Goal: Task Accomplishment & Management: Use online tool/utility

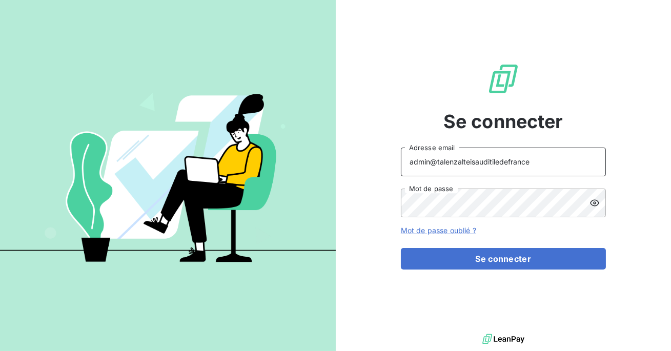
click at [526, 160] on input "admin@talenzalteisauditiledefrance" at bounding box center [503, 162] width 205 height 29
type input "admin@talenzalteisauditrouen"
click at [401, 248] on button "Se connecter" at bounding box center [503, 259] width 205 height 22
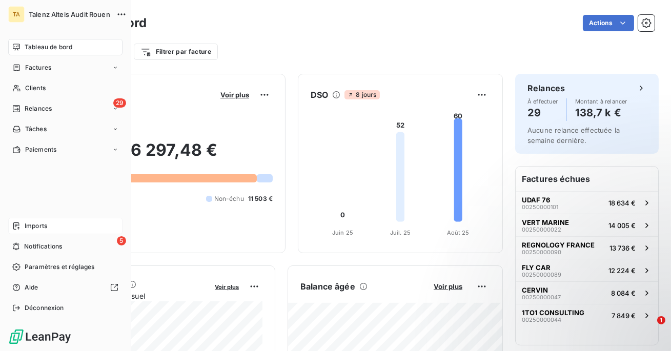
click at [17, 227] on icon at bounding box center [16, 226] width 8 height 8
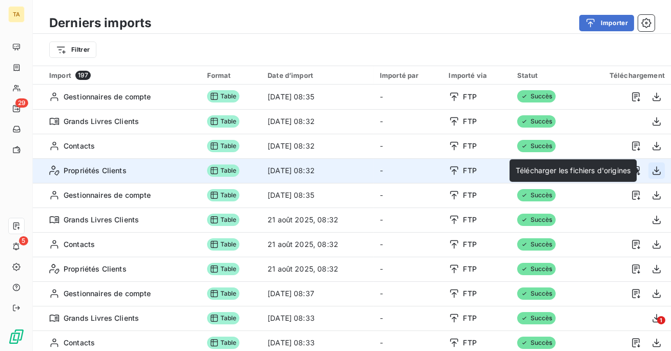
click at [652, 170] on icon "button" at bounding box center [657, 171] width 10 height 10
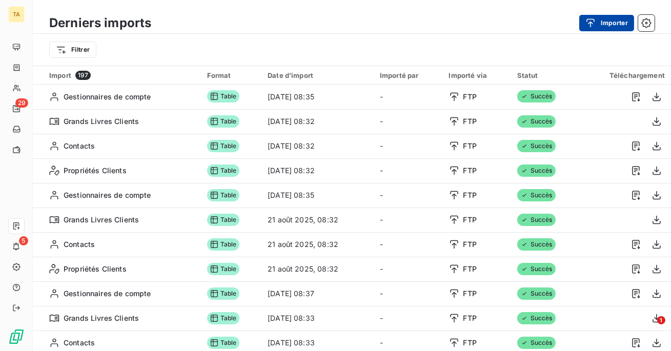
click at [590, 27] on icon "button" at bounding box center [591, 23] width 10 height 10
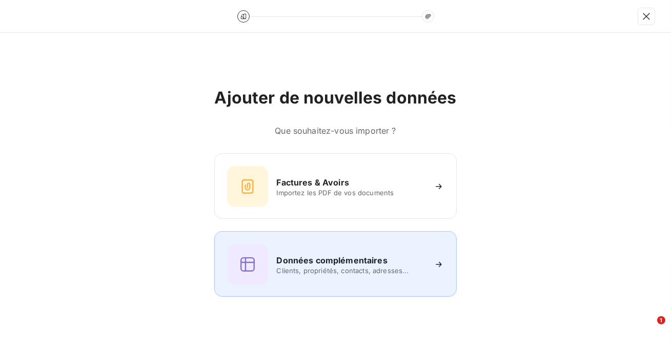
click at [352, 266] on h6 "Données complémentaires" at bounding box center [331, 260] width 111 height 12
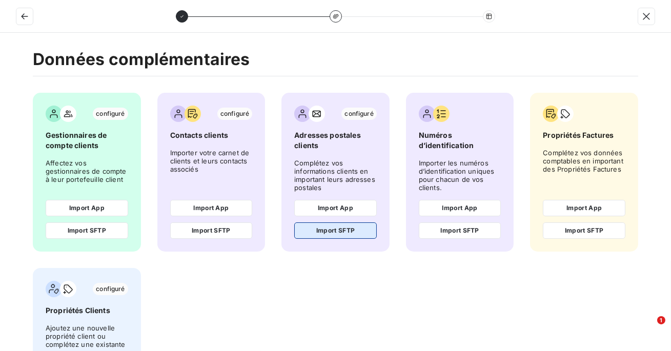
click at [356, 231] on button "Import SFTP" at bounding box center [335, 231] width 83 height 16
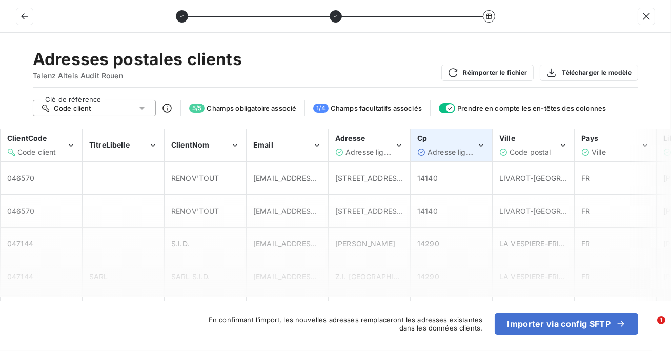
click at [437, 139] on div "Cp" at bounding box center [446, 138] width 59 height 10
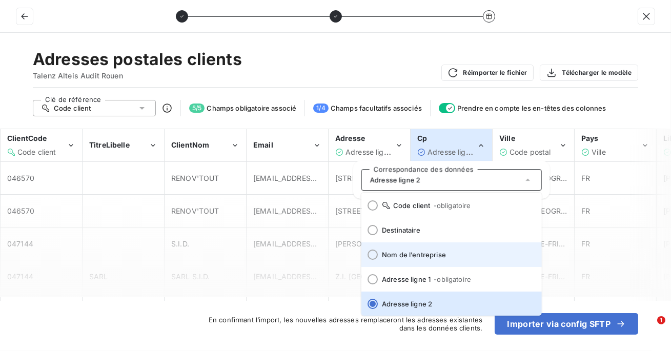
scroll to position [127, 0]
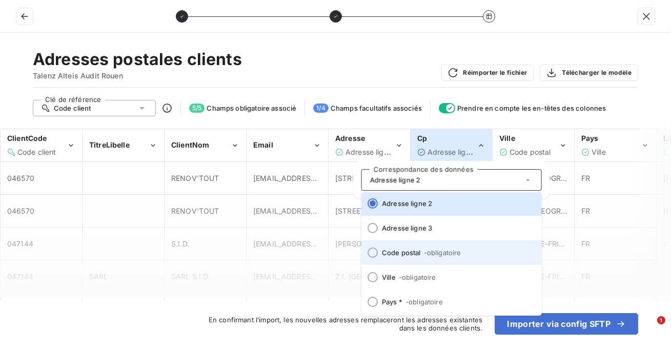
click at [416, 247] on li "Code postal - obligatoire" at bounding box center [452, 253] width 181 height 25
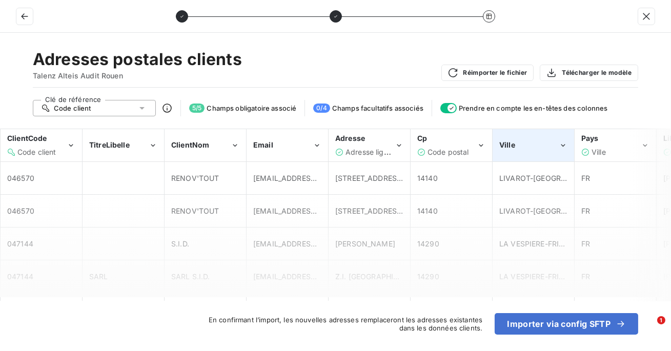
click at [516, 143] on div "Ville" at bounding box center [529, 145] width 59 height 10
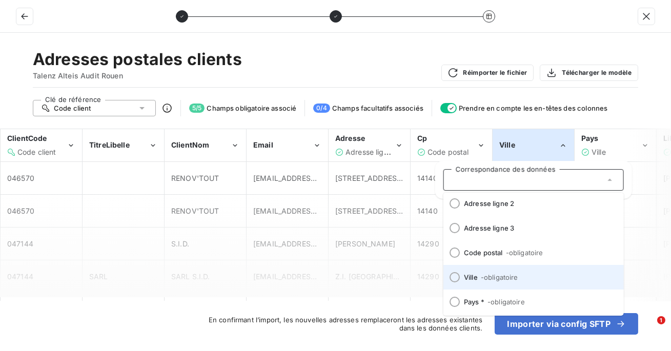
click at [474, 276] on span "Ville - obligatoire" at bounding box center [540, 277] width 152 height 8
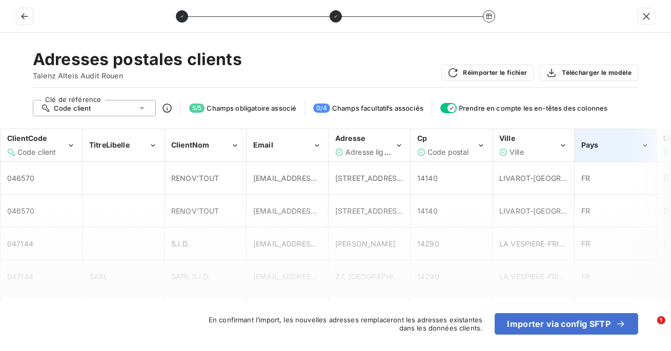
click at [584, 144] on span "Pays" at bounding box center [590, 145] width 17 height 9
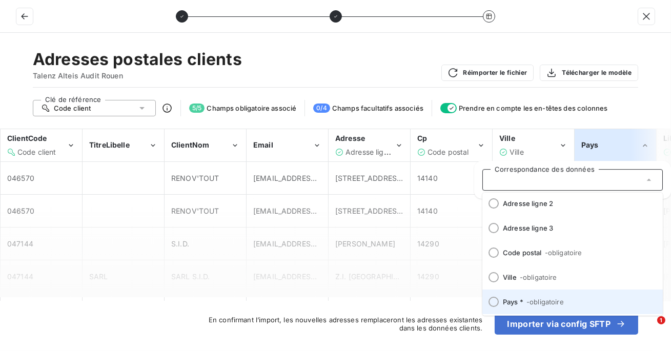
click at [521, 305] on span "Pays * - obligatoire" at bounding box center [579, 302] width 152 height 8
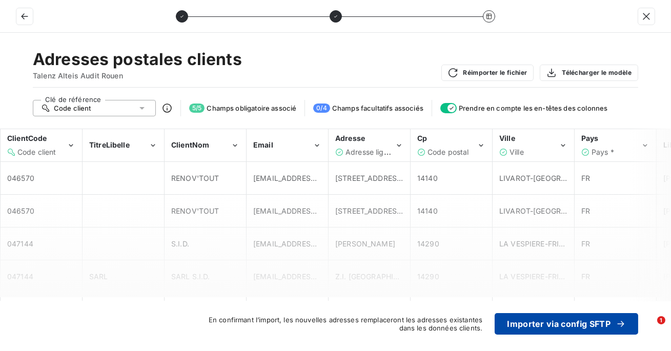
click at [534, 329] on button "Importer via config SFTP" at bounding box center [567, 324] width 144 height 22
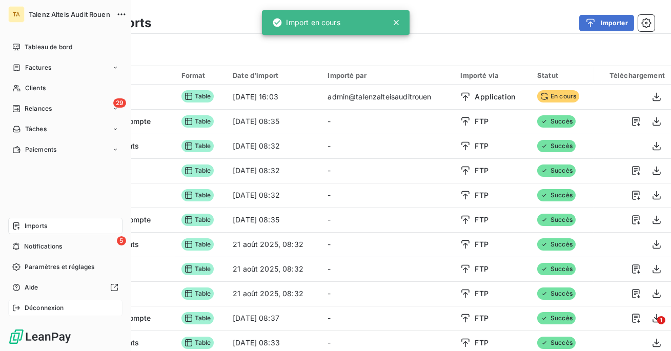
click at [22, 313] on div "Déconnexion" at bounding box center [65, 308] width 114 height 16
